Goal: Task Accomplishment & Management: Manage account settings

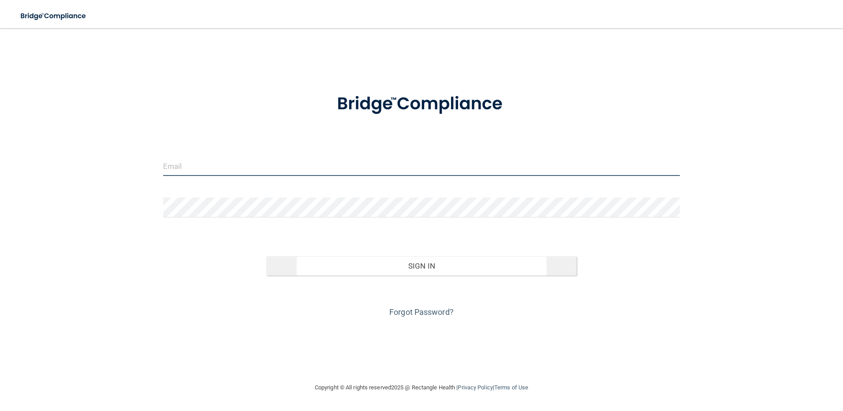
type input "[PERSON_NAME][EMAIL_ADDRESS][PERSON_NAME][DOMAIN_NAME]"
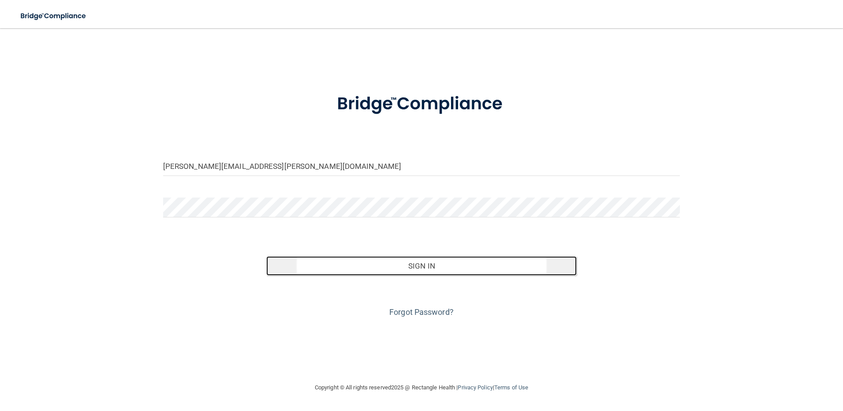
click at [373, 271] on button "Sign In" at bounding box center [421, 265] width 311 height 19
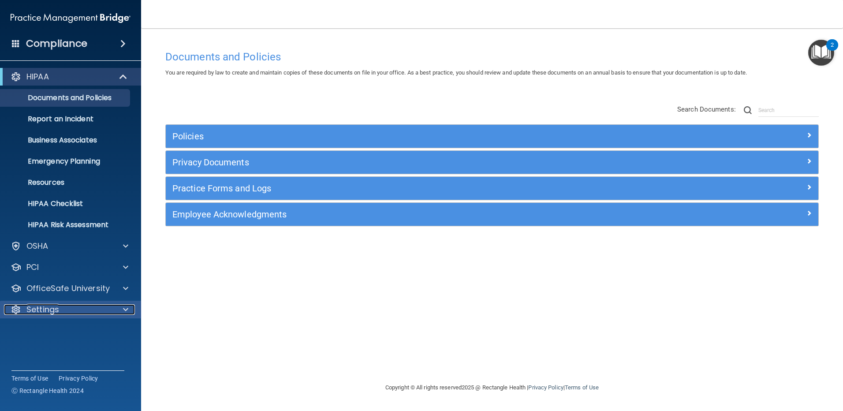
click at [71, 305] on div "Settings" at bounding box center [58, 309] width 109 height 11
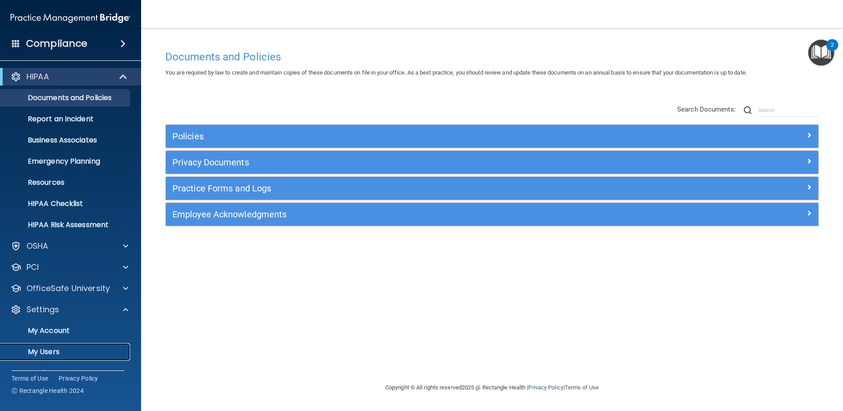
click at [67, 350] on p "My Users" at bounding box center [66, 352] width 120 height 9
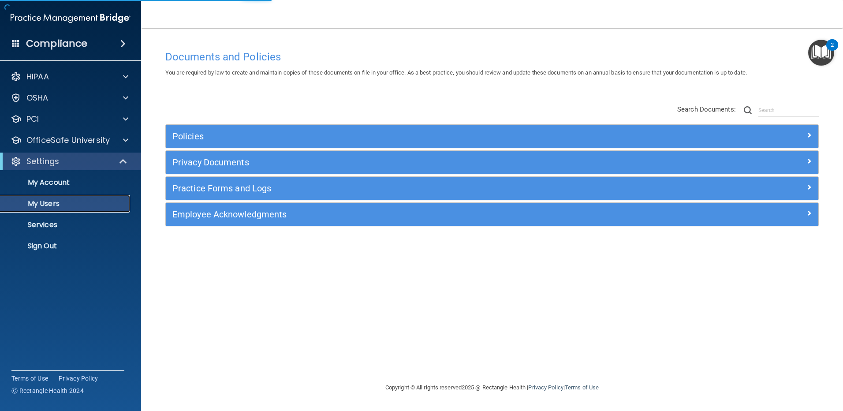
select select "20"
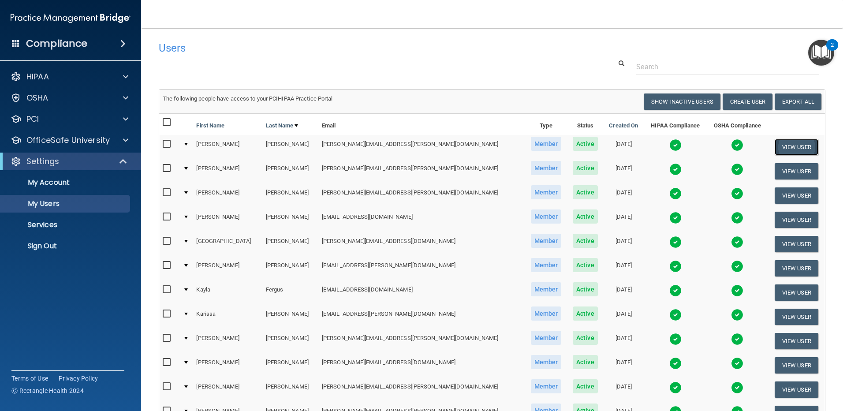
click at [780, 143] on button "View User" at bounding box center [797, 147] width 44 height 16
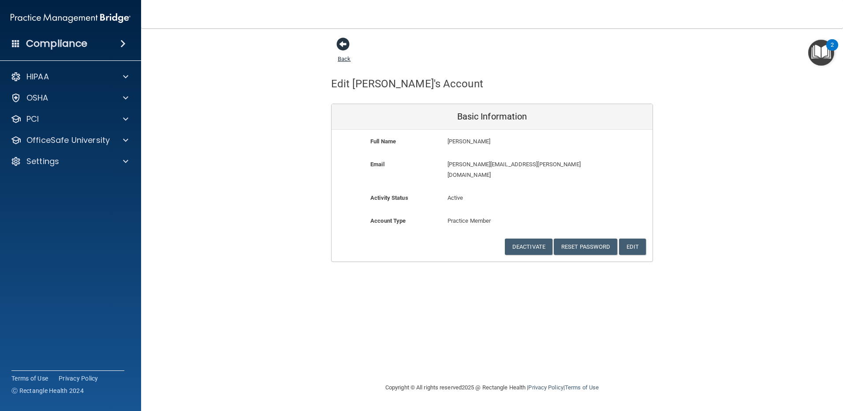
click at [341, 41] on span at bounding box center [343, 43] width 13 height 13
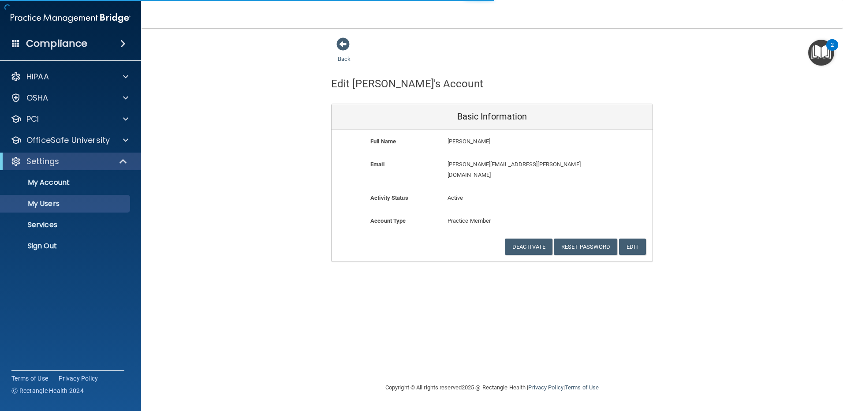
select select "20"
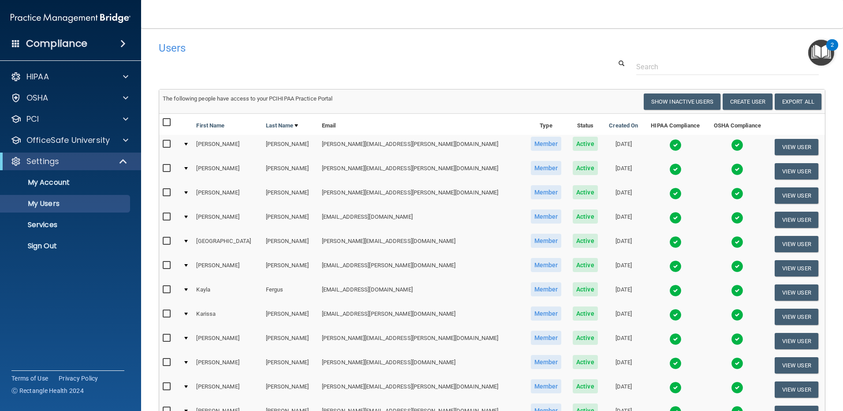
click at [190, 170] on td at bounding box center [186, 171] width 13 height 24
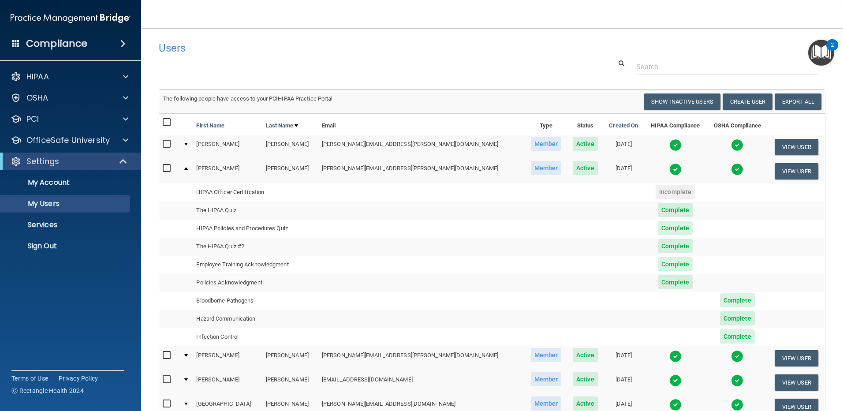
click at [165, 169] on input "checkbox" at bounding box center [168, 168] width 10 height 7
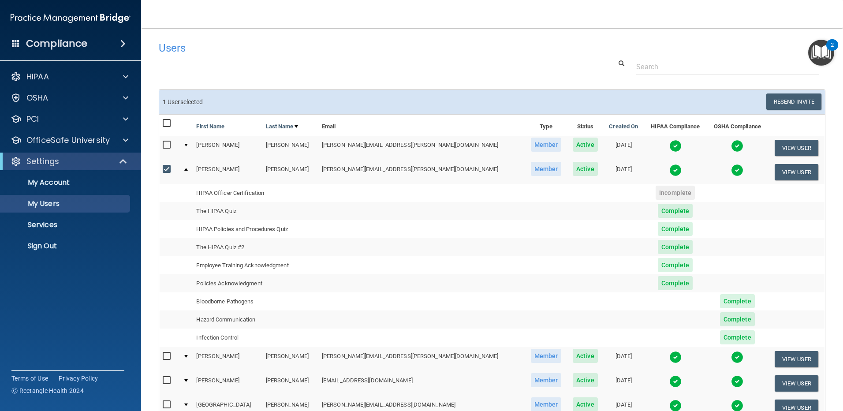
click at [165, 169] on input "checkbox" at bounding box center [168, 169] width 10 height 7
checkbox input "false"
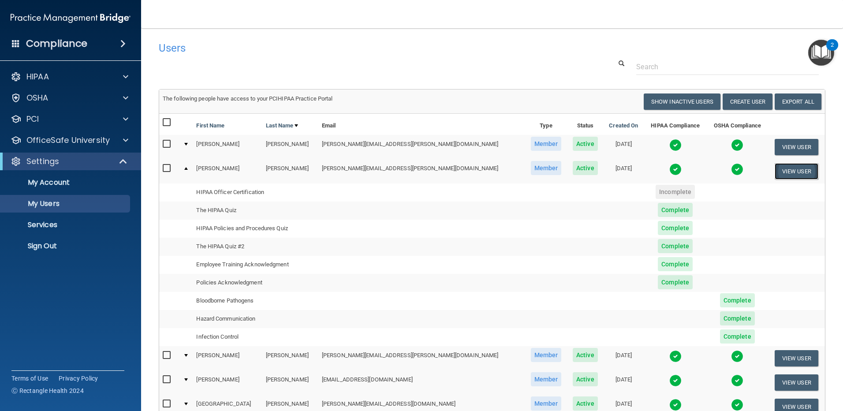
click at [786, 172] on button "View User" at bounding box center [797, 171] width 44 height 16
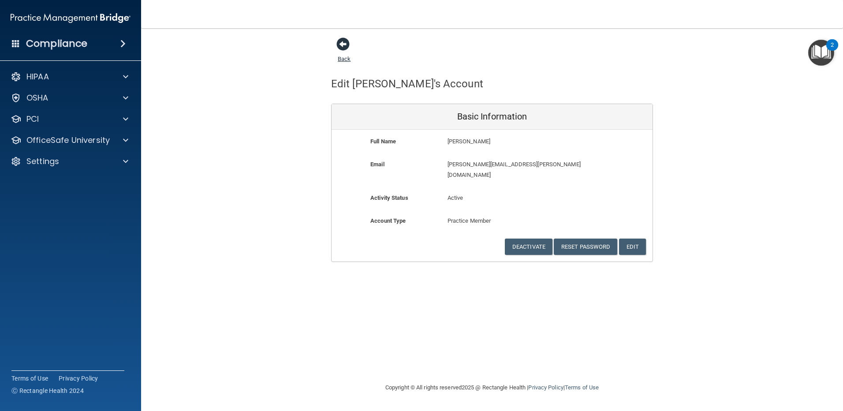
click at [343, 47] on span at bounding box center [343, 43] width 13 height 13
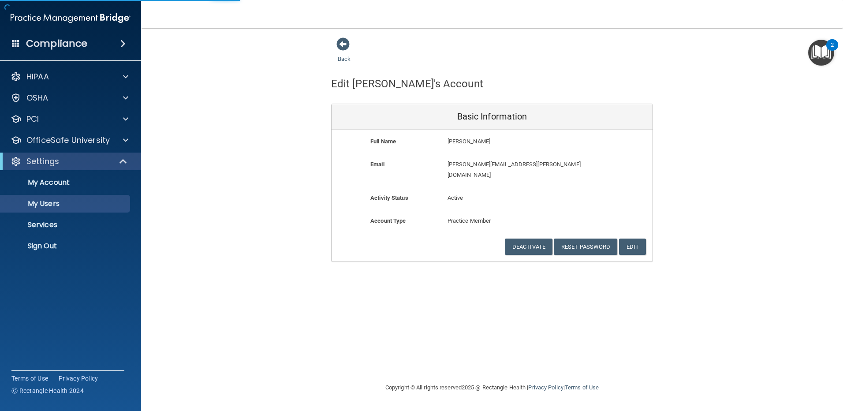
select select "20"
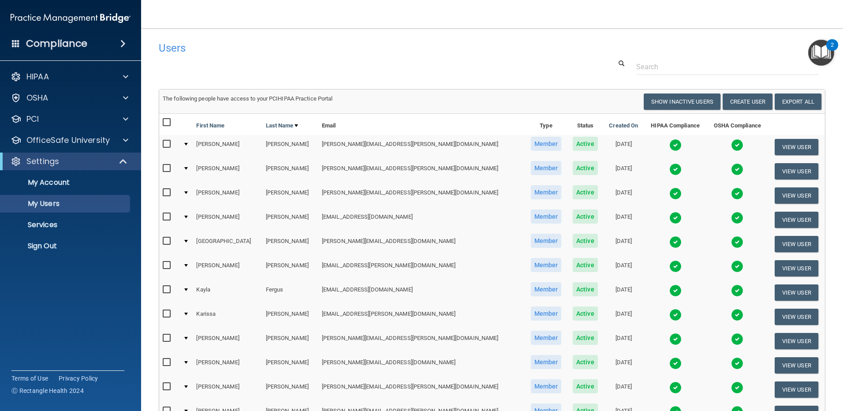
click at [168, 121] on input "checkbox" at bounding box center [168, 122] width 10 height 7
checkbox input "true"
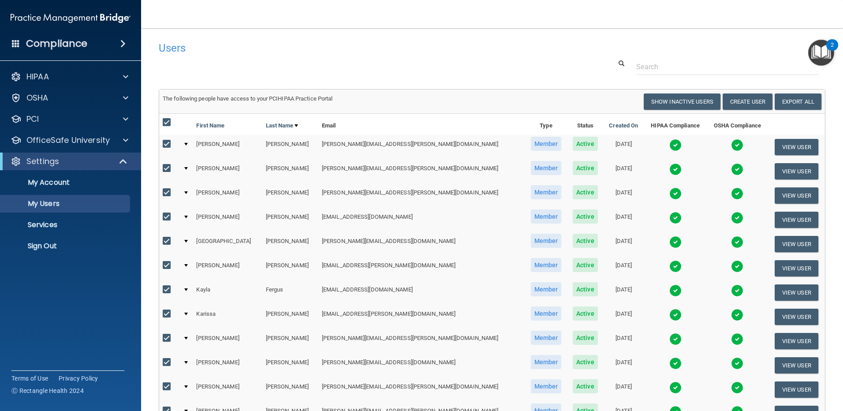
checkbox input "true"
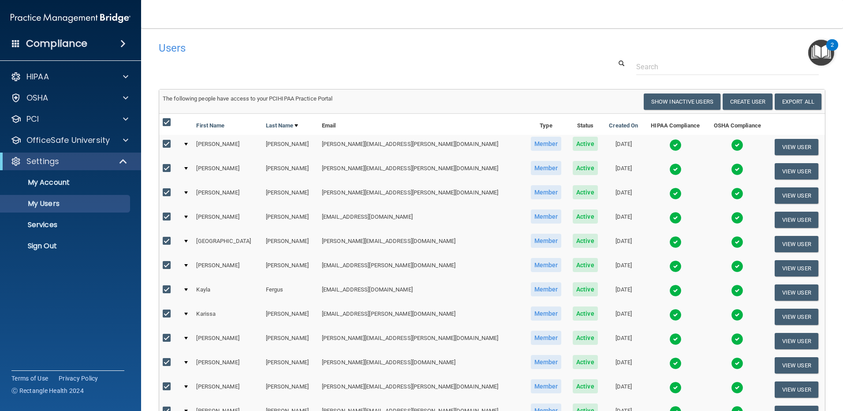
checkbox input "true"
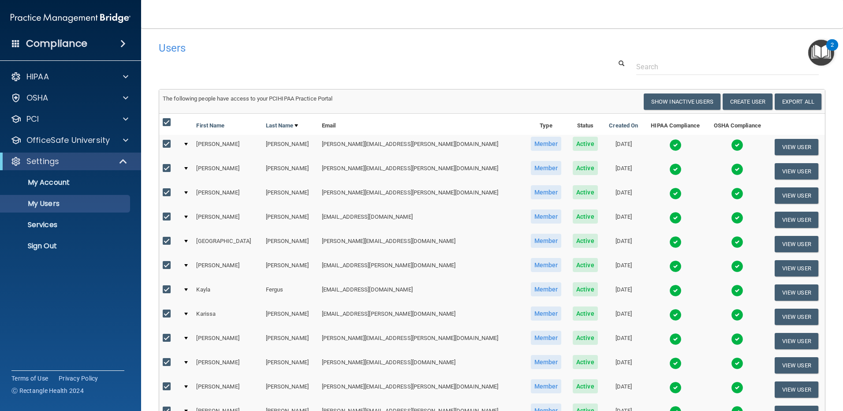
checkbox input "true"
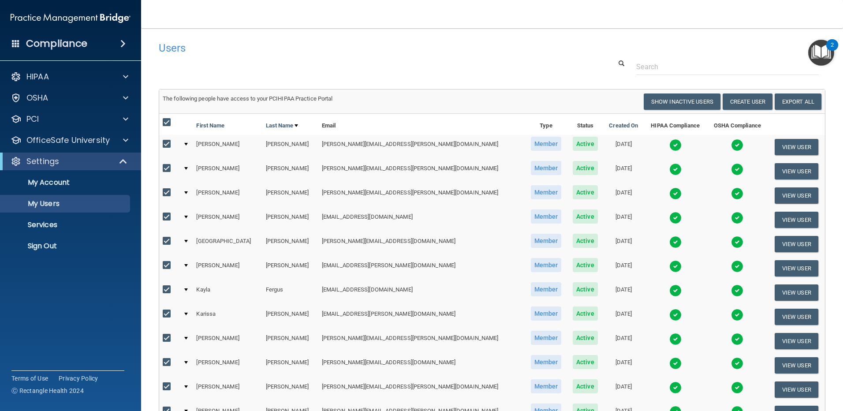
checkbox input "true"
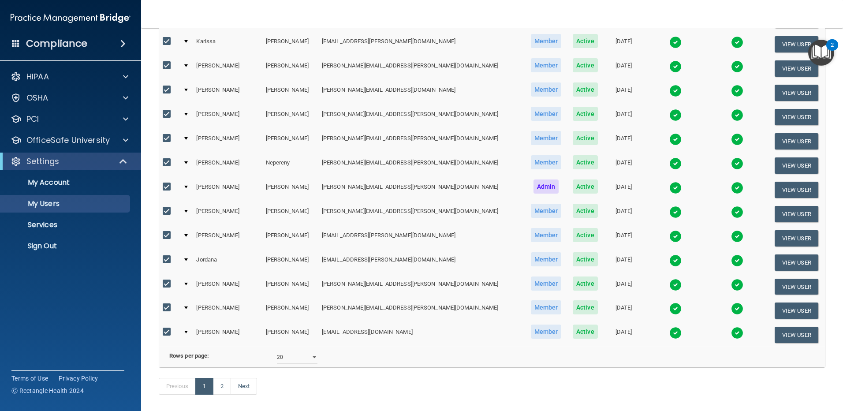
scroll to position [319, 0]
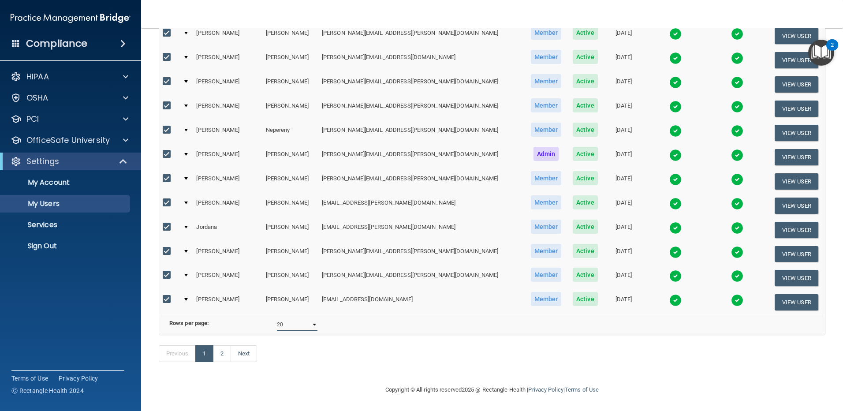
click at [295, 320] on select "10 20 30 40 all" at bounding box center [297, 324] width 41 height 13
select select "40"
click at [277, 318] on select "10 20 30 40 all" at bounding box center [297, 324] width 41 height 13
select select "40"
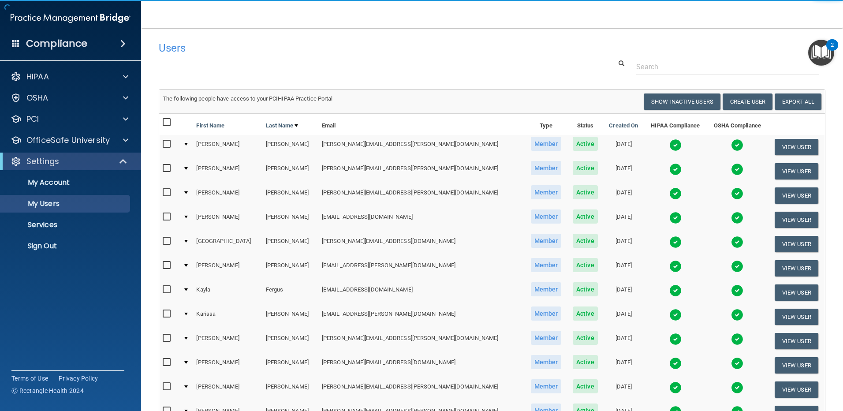
click at [168, 122] on input "checkbox" at bounding box center [168, 122] width 10 height 7
checkbox input "true"
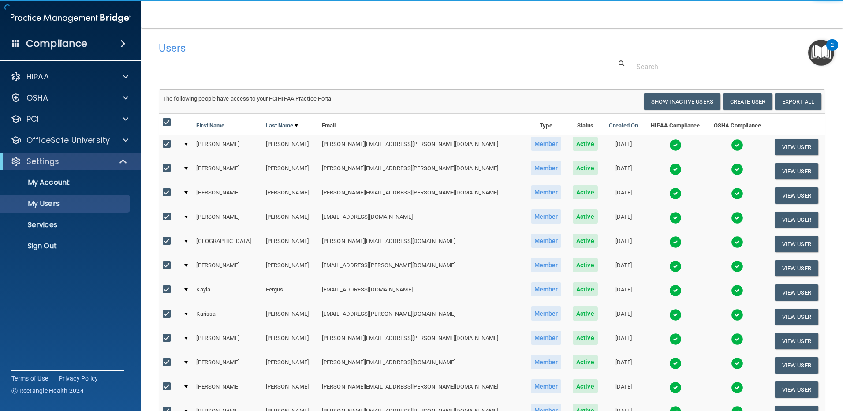
checkbox input "true"
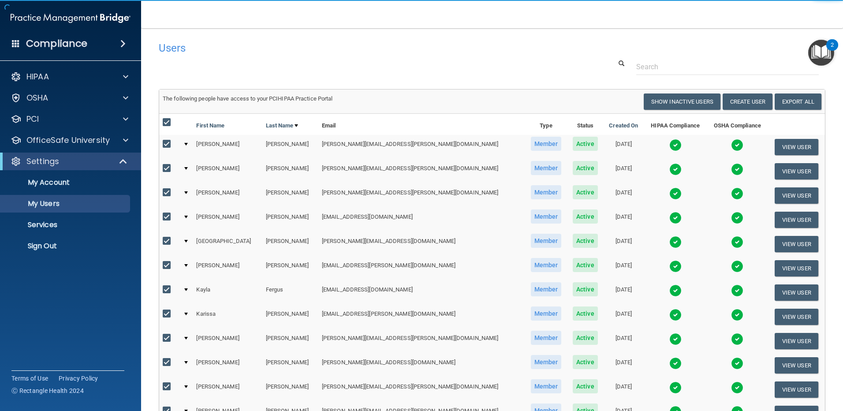
checkbox input "true"
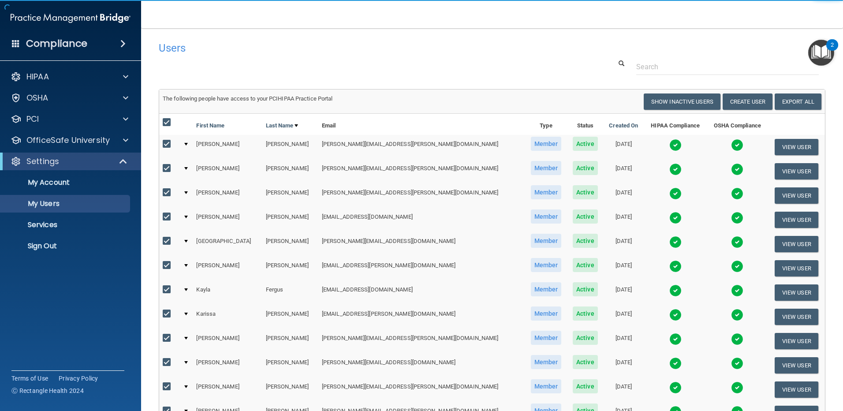
checkbox input "true"
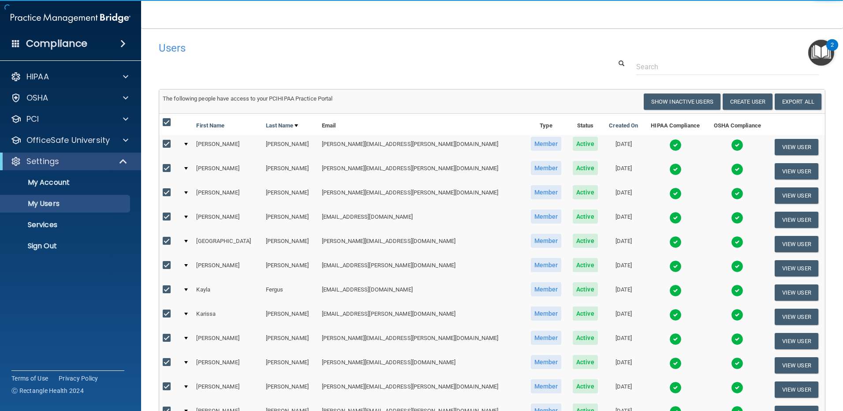
checkbox input "true"
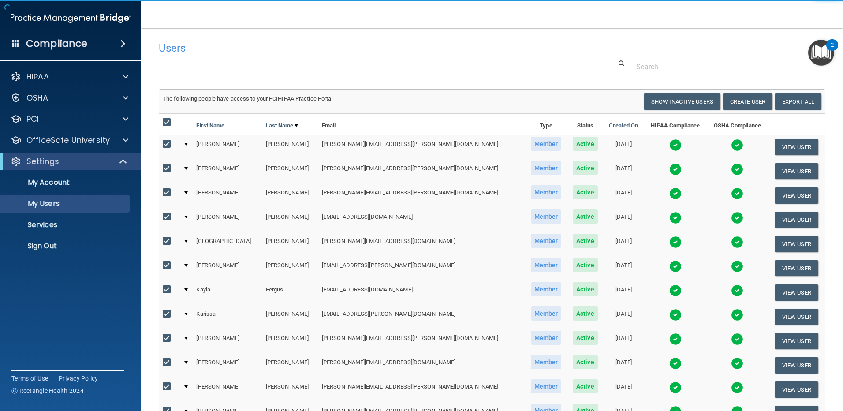
checkbox input "true"
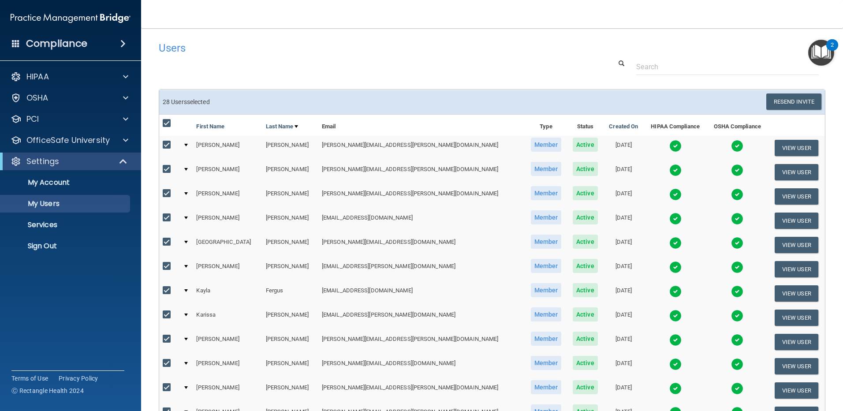
drag, startPoint x: 167, startPoint y: 124, endPoint x: 188, endPoint y: 123, distance: 21.2
click at [168, 124] on input "checkbox" at bounding box center [168, 123] width 10 height 7
checkbox input "false"
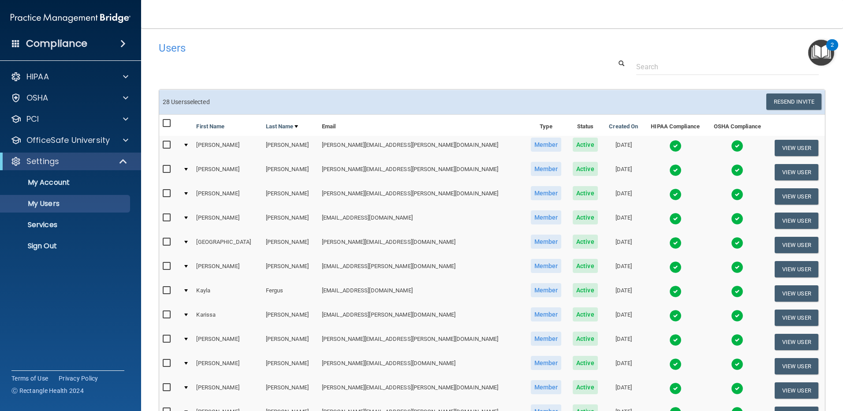
checkbox input "false"
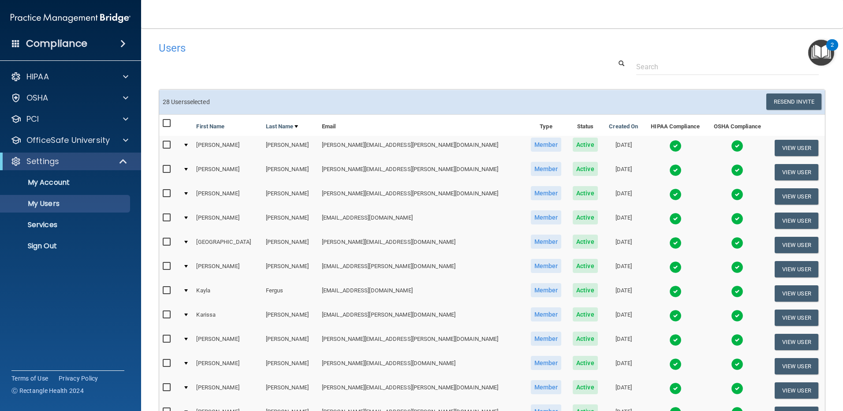
checkbox input "false"
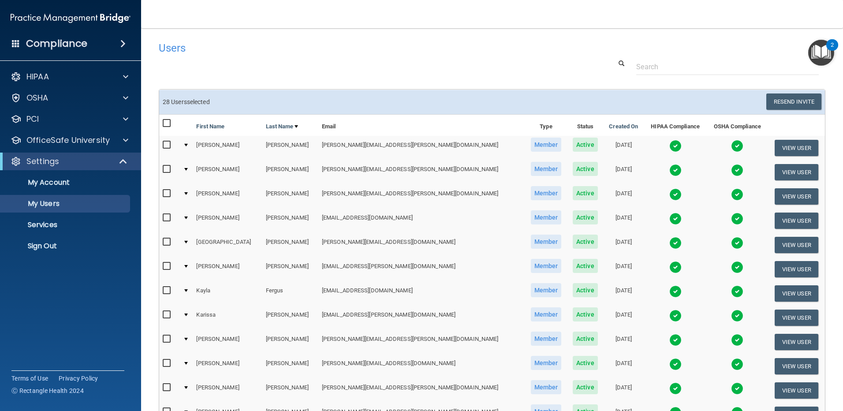
checkbox input "false"
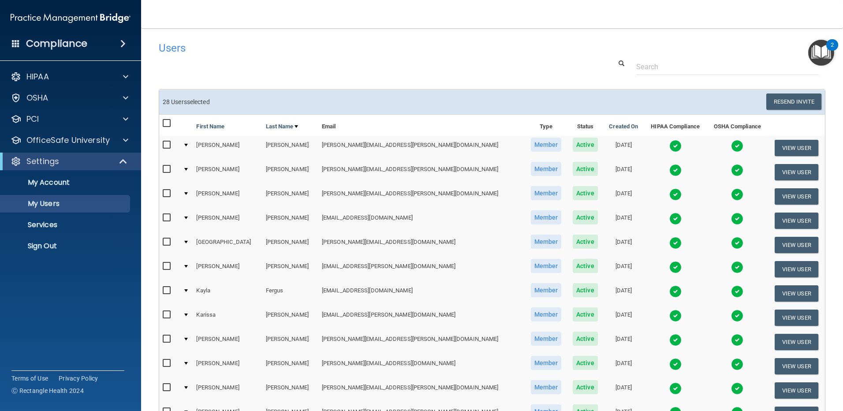
checkbox input "false"
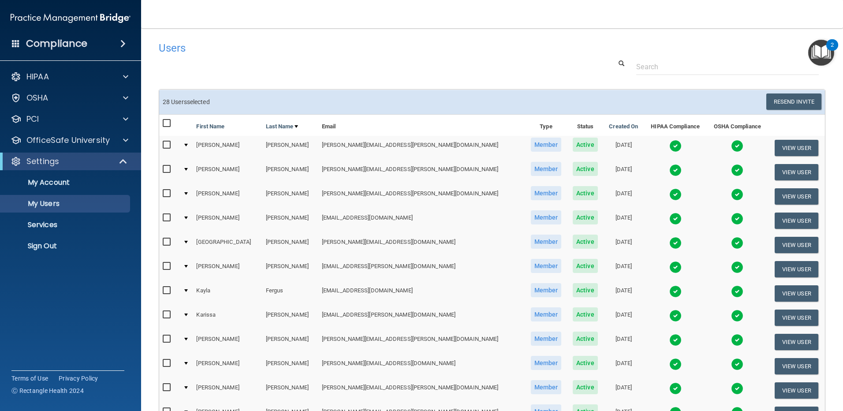
checkbox input "false"
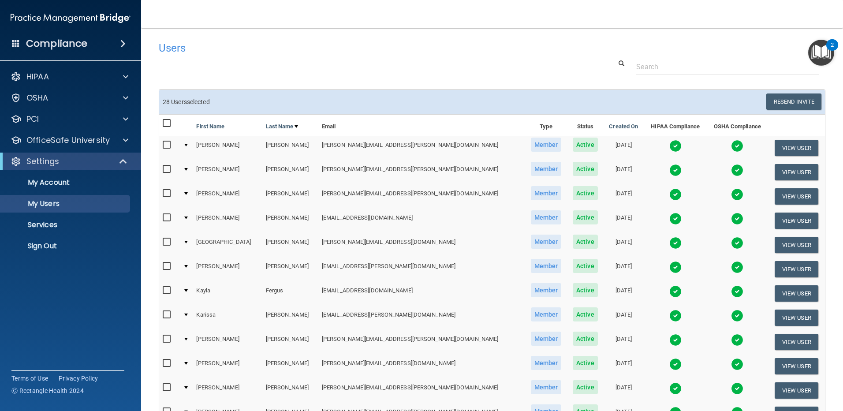
checkbox input "false"
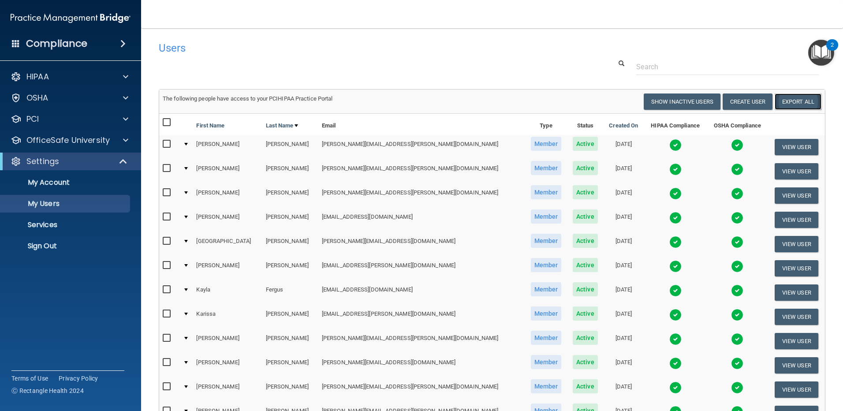
click at [794, 99] on link "Export All" at bounding box center [798, 102] width 47 height 16
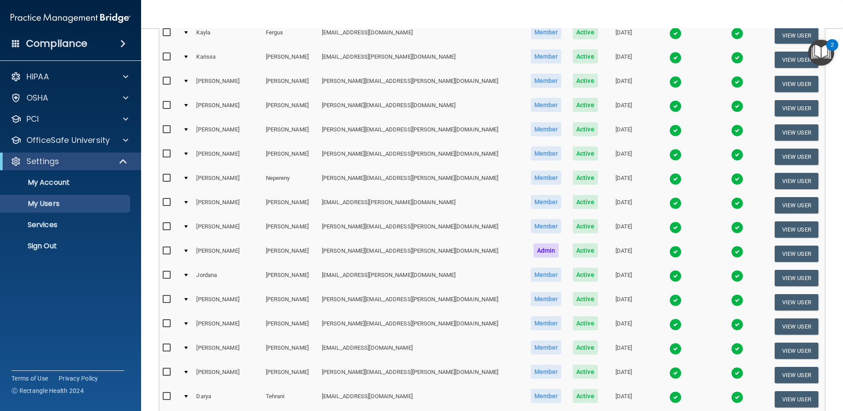
scroll to position [265, 0]
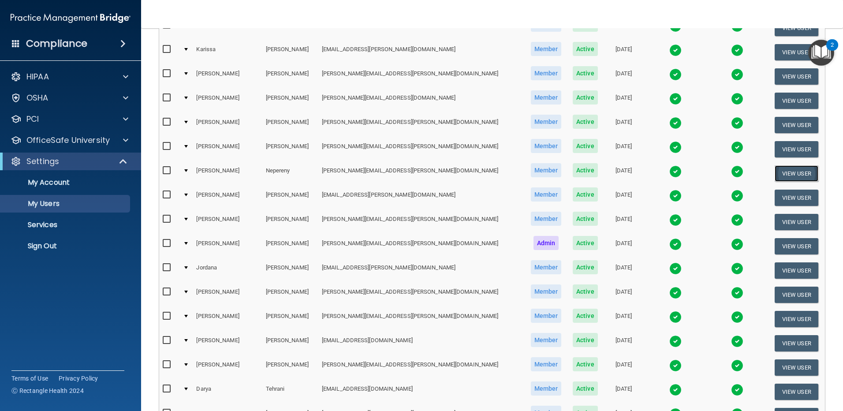
click at [787, 171] on button "View User" at bounding box center [797, 173] width 44 height 16
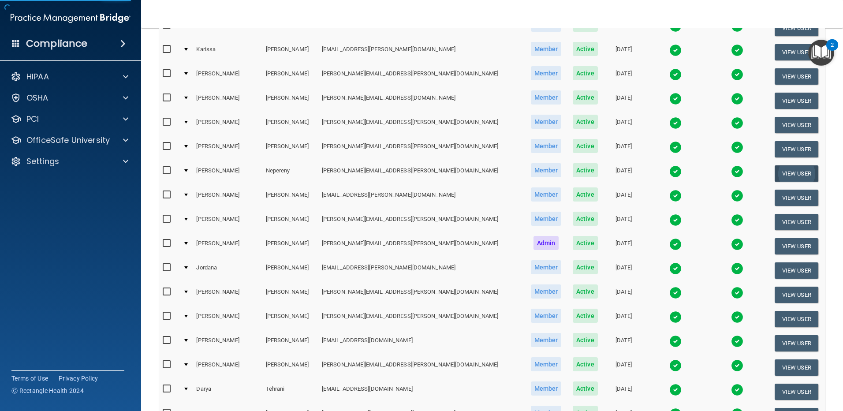
select select "practice_member"
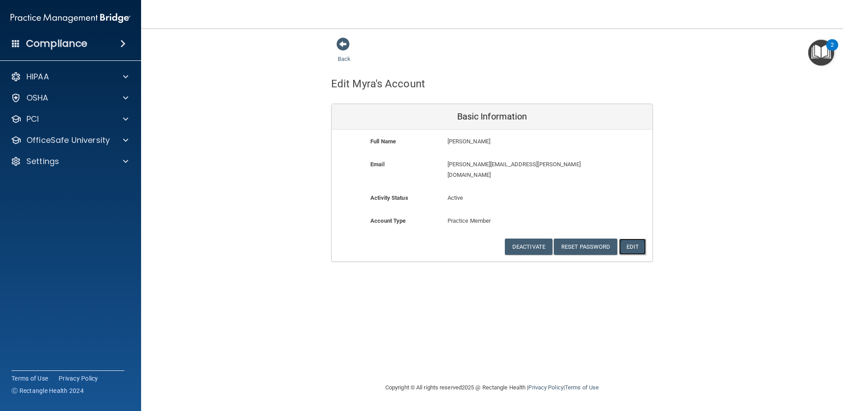
click at [640, 239] on button "Edit" at bounding box center [632, 247] width 27 height 16
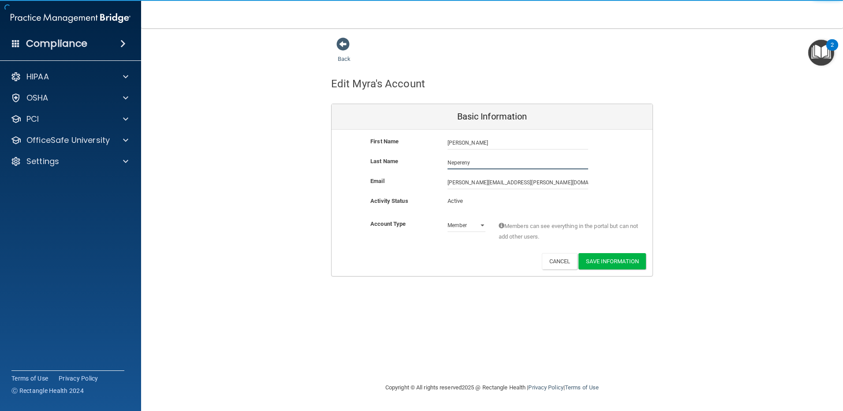
drag, startPoint x: 409, startPoint y: 163, endPoint x: 384, endPoint y: 163, distance: 24.7
click at [384, 163] on div "Last Name [PERSON_NAME]" at bounding box center [492, 162] width 321 height 13
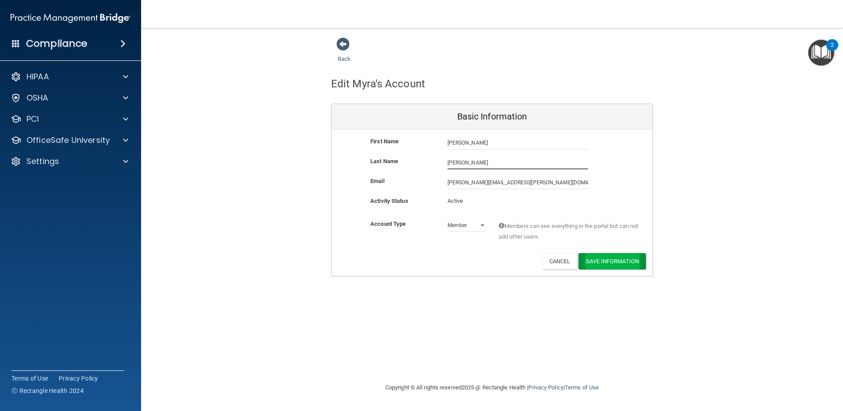
type input "[PERSON_NAME]"
click at [630, 262] on button "Save Information" at bounding box center [612, 261] width 67 height 16
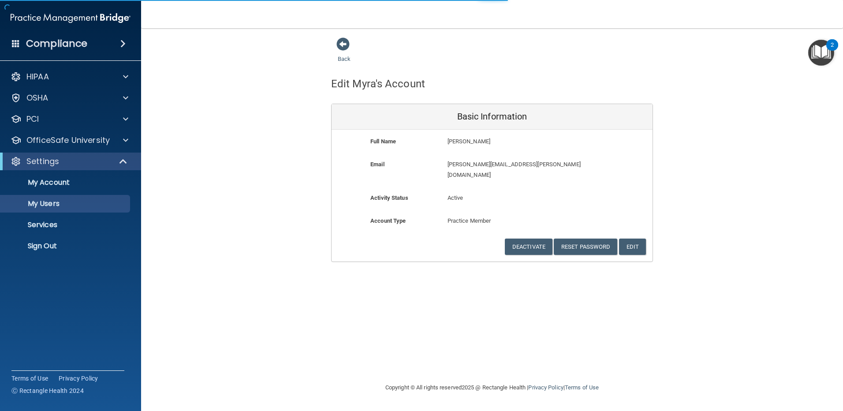
select select "20"
